Goal: Find specific page/section: Find specific page/section

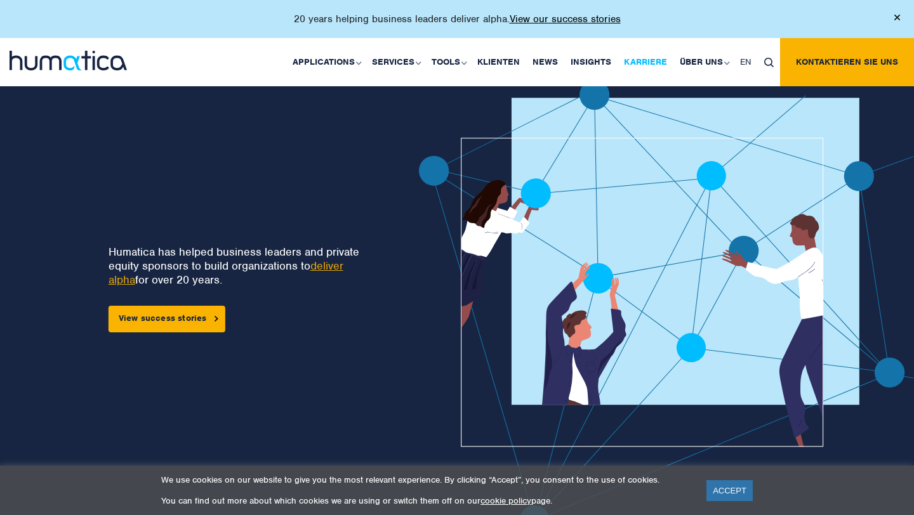
click at [651, 60] on link "Karriere" at bounding box center [645, 62] width 56 height 48
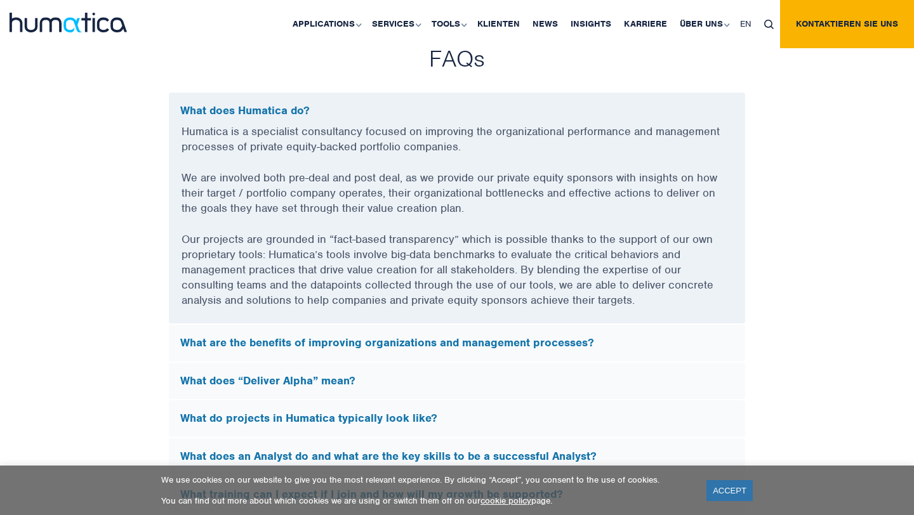
scroll to position [3421, 0]
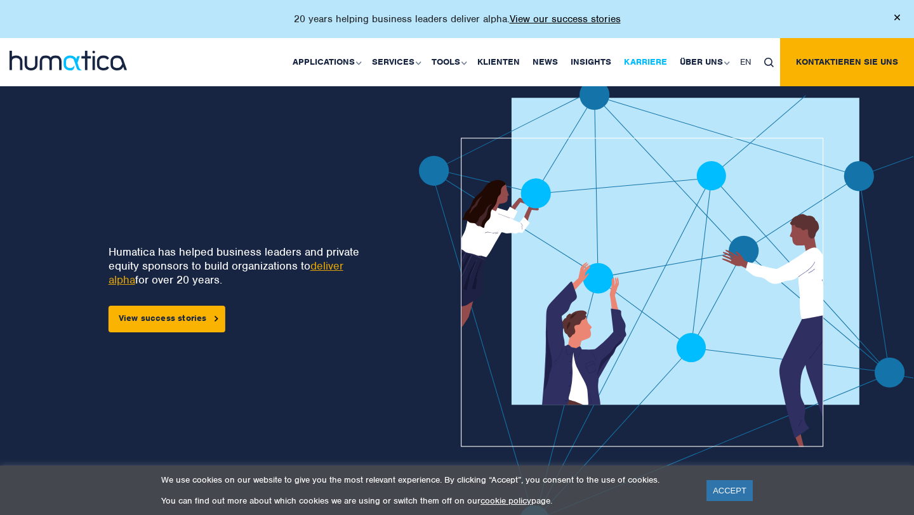
click at [652, 61] on link "Karriere" at bounding box center [645, 62] width 56 height 48
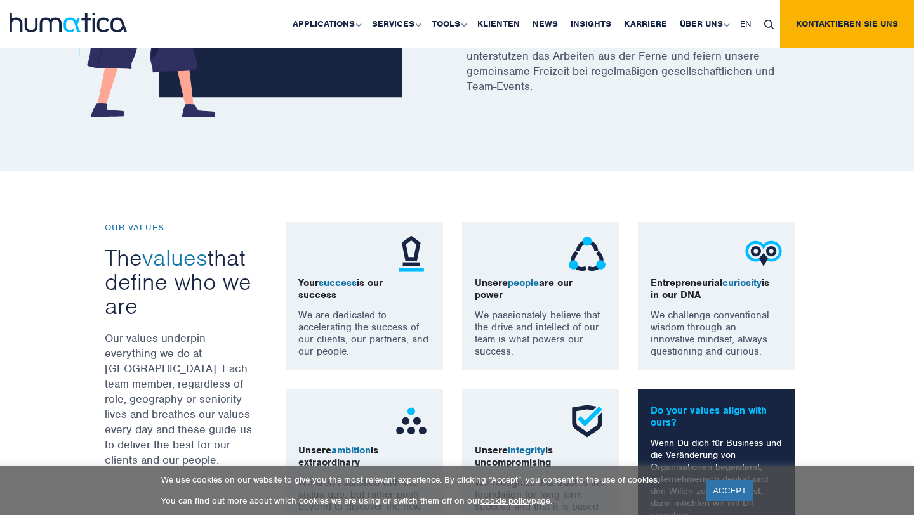
scroll to position [771, 0]
